Goal: Answer question/provide support

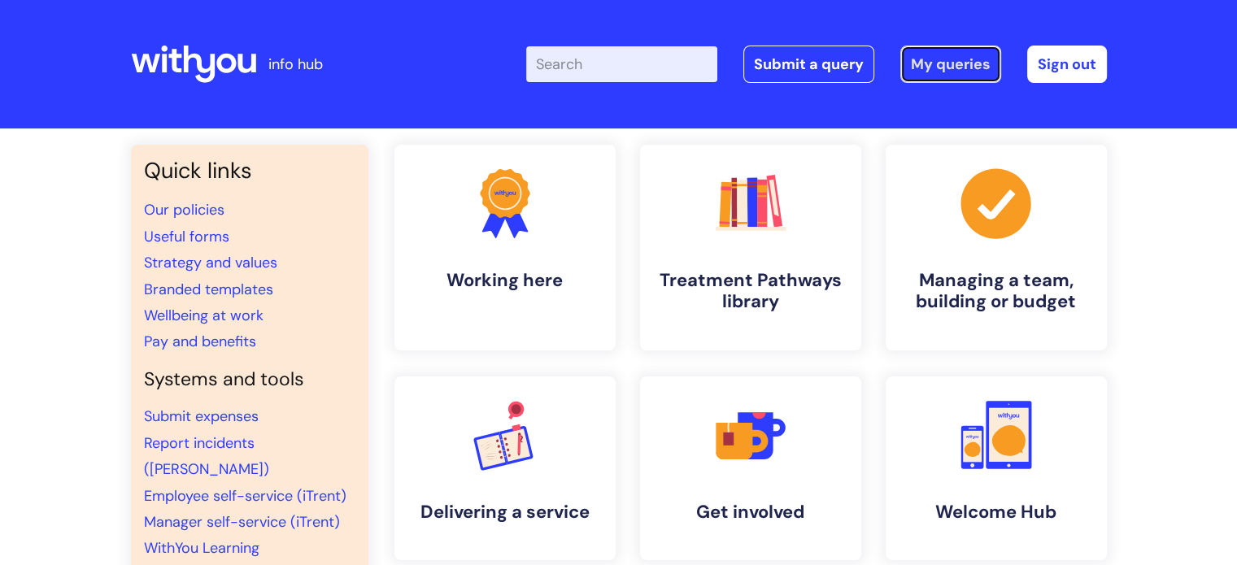
click at [942, 60] on link "My queries" at bounding box center [950, 64] width 101 height 37
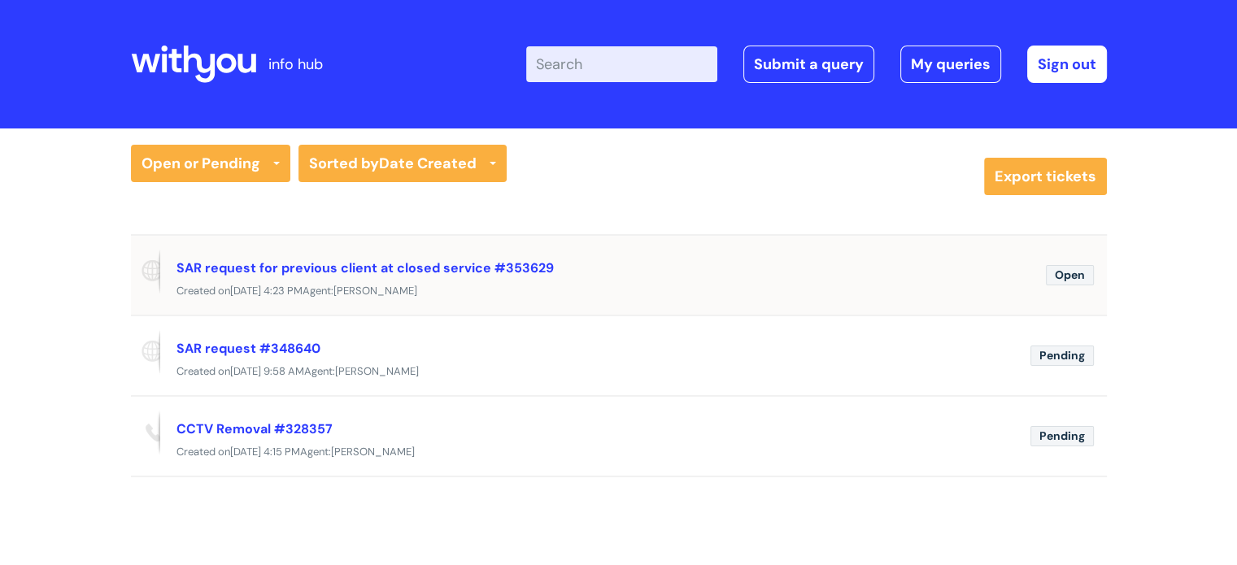
click at [473, 255] on div "SAR request for previous client at closed service #353629" at bounding box center [605, 268] width 856 height 26
click at [477, 264] on link "SAR request for previous client at closed service #353629" at bounding box center [365, 267] width 377 height 17
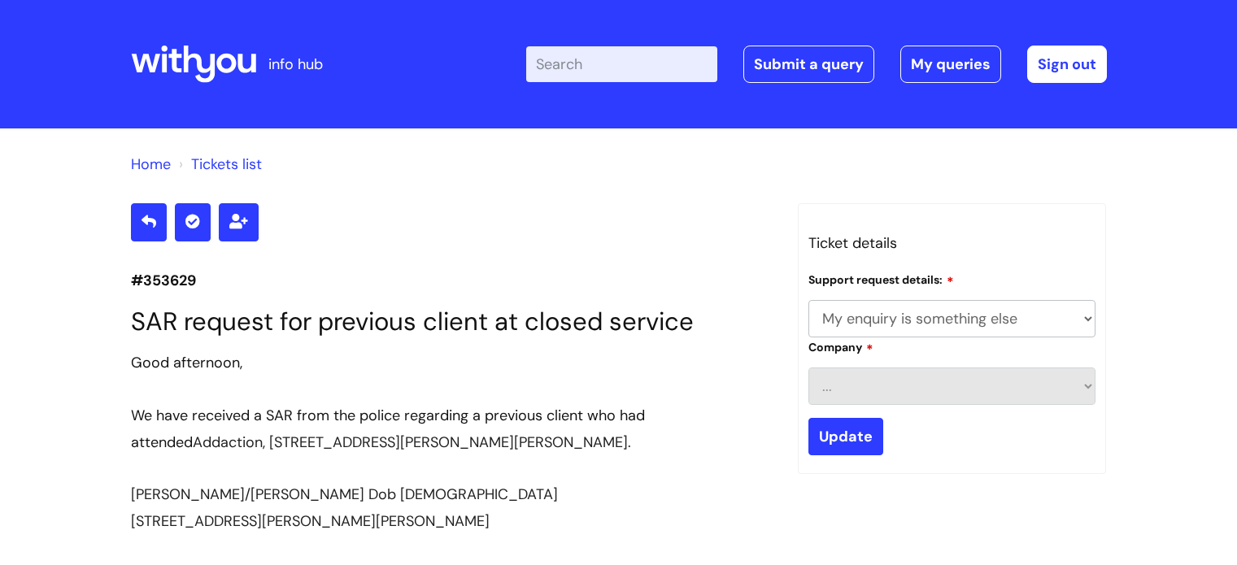
select select "My enquiry is something else"
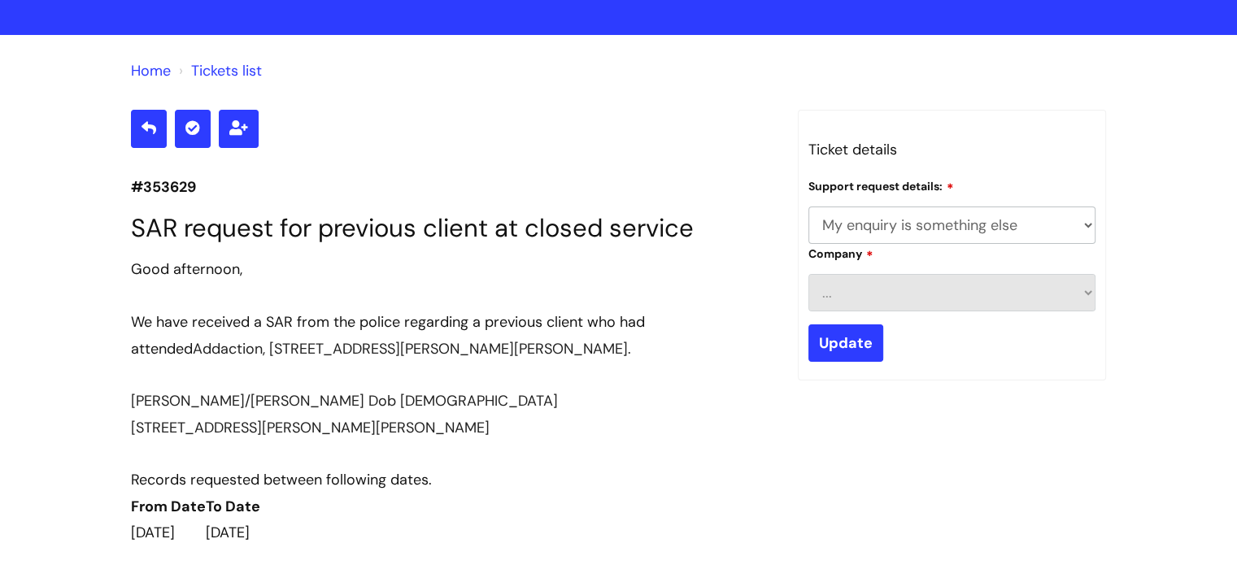
scroll to position [81, 0]
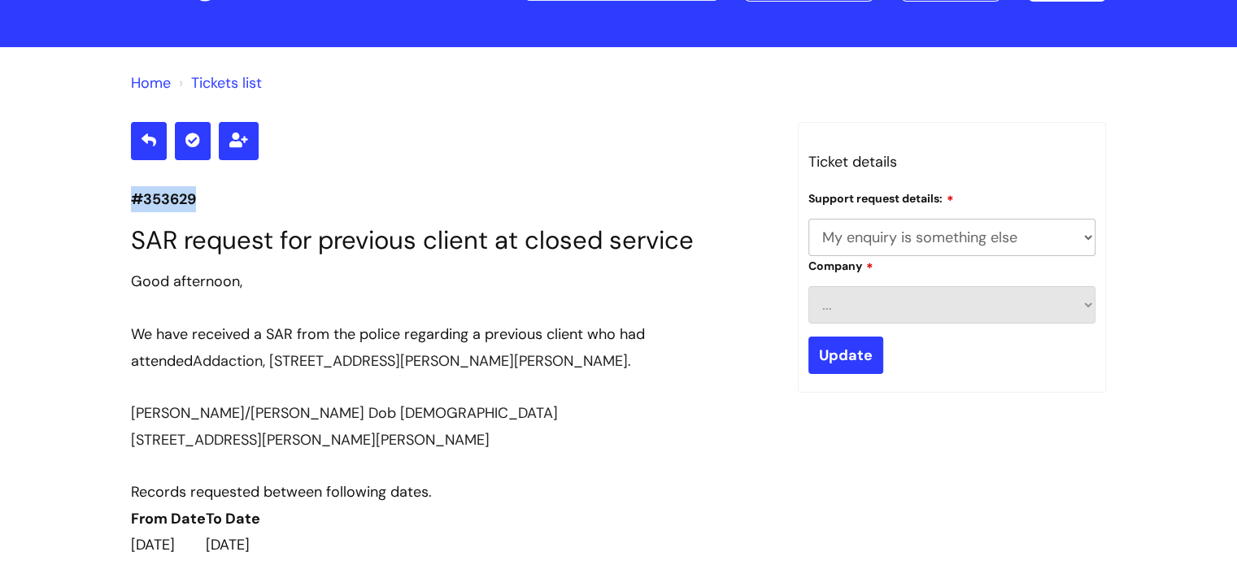
drag, startPoint x: 203, startPoint y: 194, endPoint x: 124, endPoint y: 198, distance: 79.0
copy p "#353629"
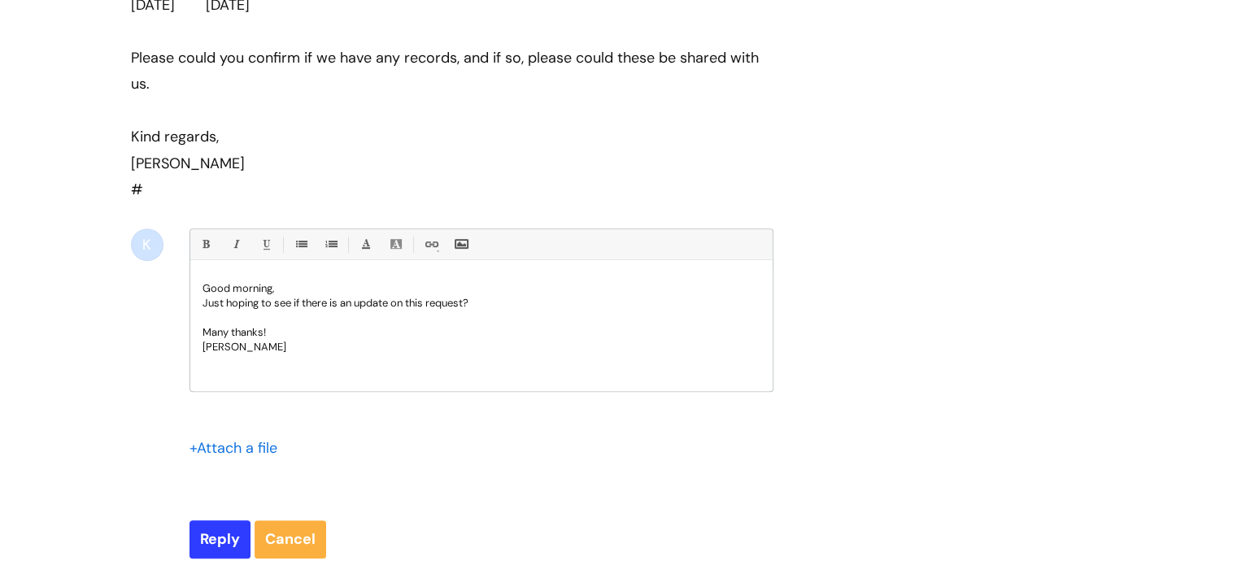
scroll to position [732, 0]
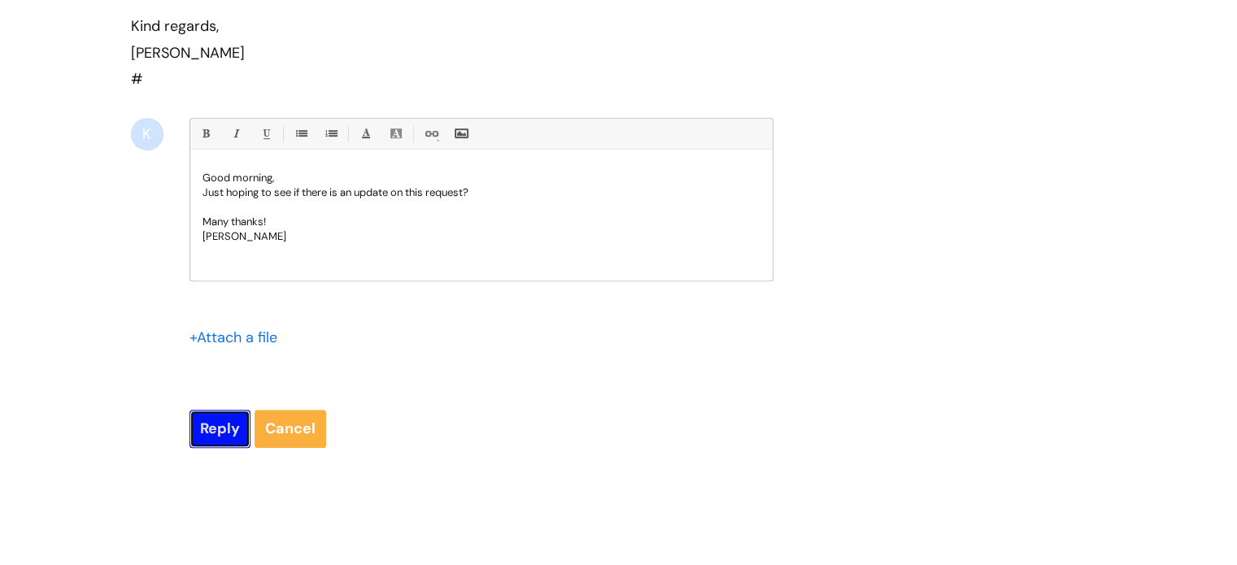
click at [220, 413] on input "Reply" at bounding box center [220, 428] width 61 height 37
type input "Please Wait..."
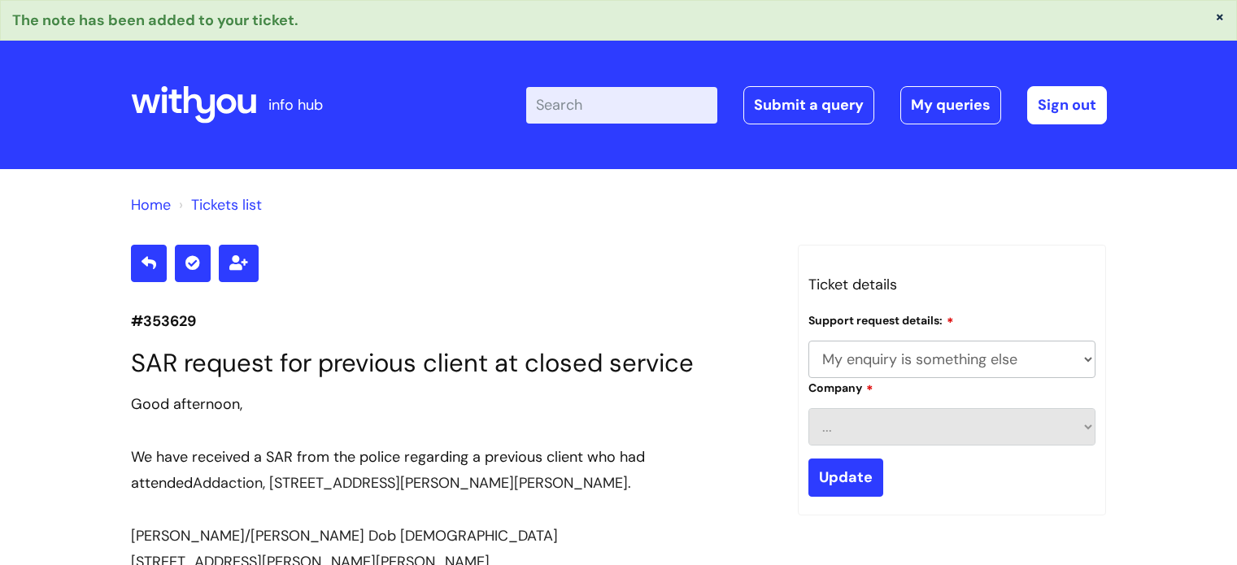
select select "My enquiry is something else"
